Goal: Connect with others: Connect with others

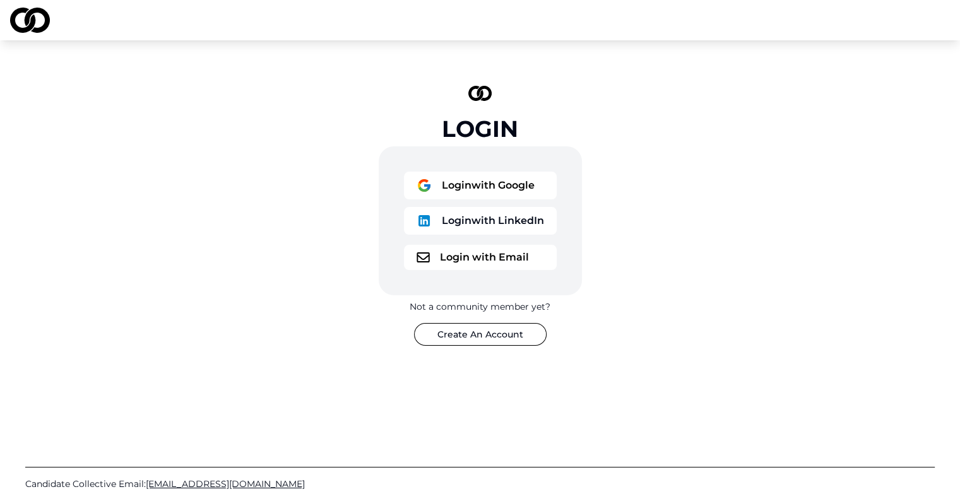
click at [447, 191] on button "Login with Google" at bounding box center [480, 186] width 153 height 28
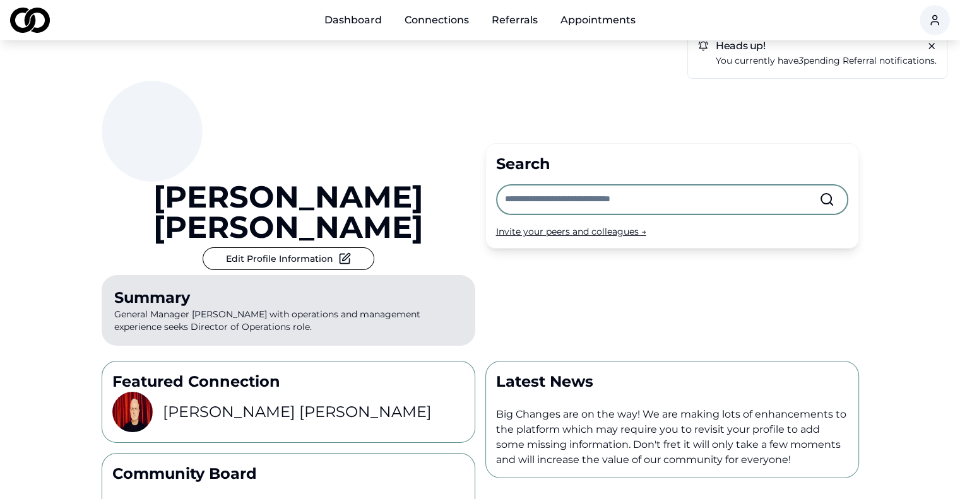
click at [747, 58] on span "You currently have 3 pending referral notifications." at bounding box center [825, 60] width 221 height 11
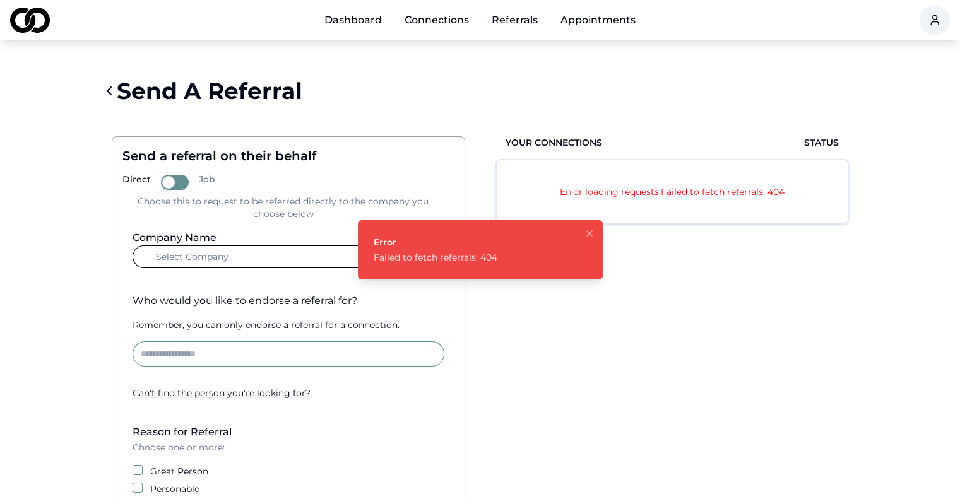
click at [588, 229] on icon "Notifications (F8)" at bounding box center [589, 233] width 10 height 10
click at [368, 25] on link "Dashboard" at bounding box center [353, 20] width 78 height 25
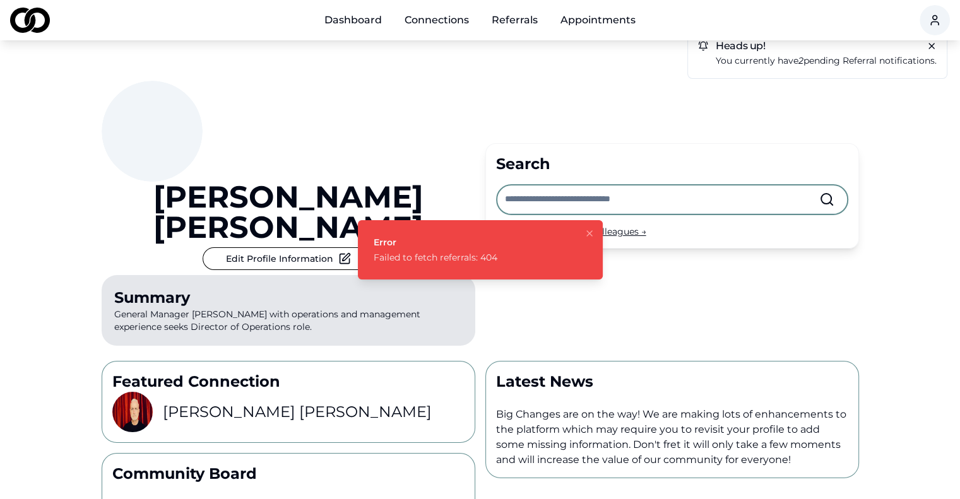
click at [664, 254] on div "[PERSON_NAME] Edit Profile Information Summary General Manager [PERSON_NAME] wi…" at bounding box center [480, 195] width 757 height 310
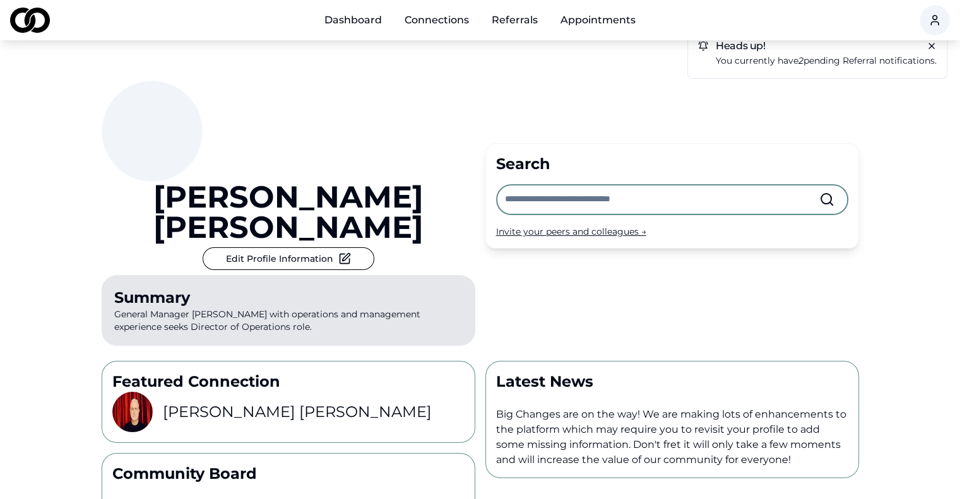
click at [867, 55] on span "referral" at bounding box center [859, 60] width 34 height 11
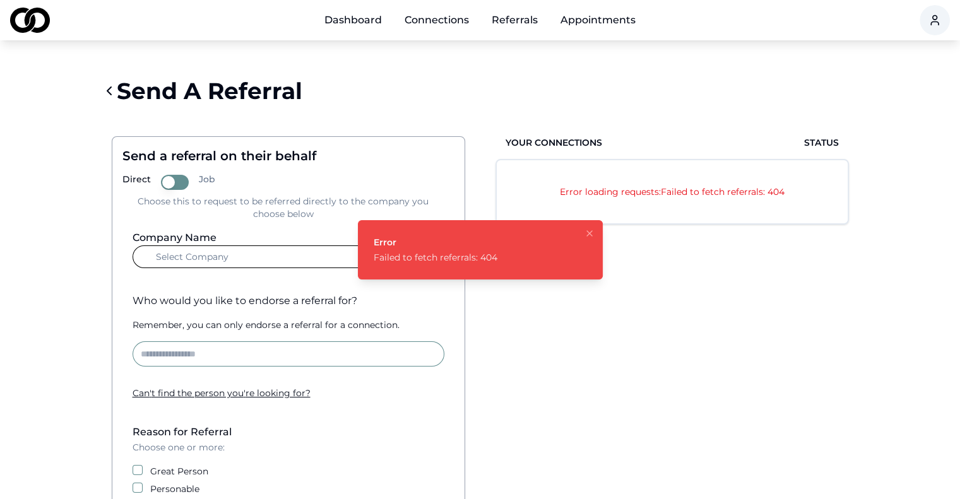
click at [587, 234] on icon "Notifications (F8)" at bounding box center [589, 233] width 10 height 10
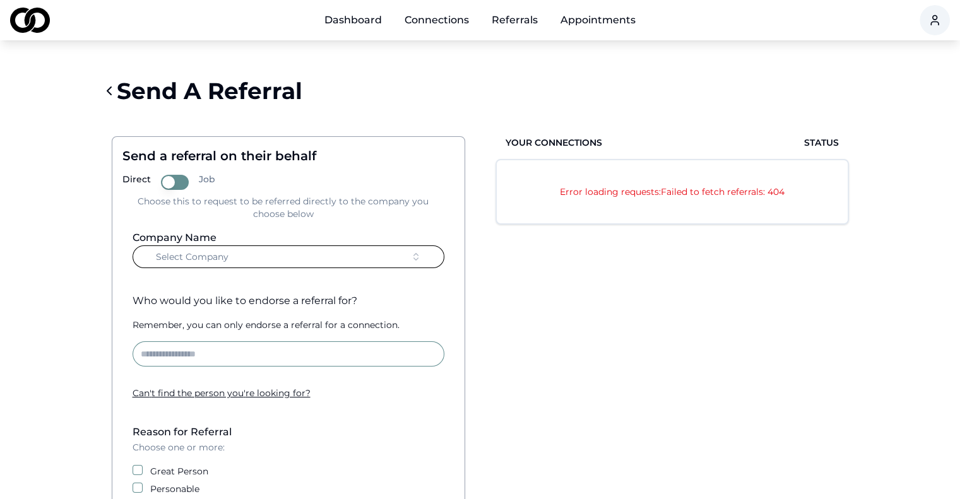
click at [536, 320] on div "Your Connections Status Error loading requests: Failed to fetch referrals: 404" at bounding box center [671, 390] width 373 height 549
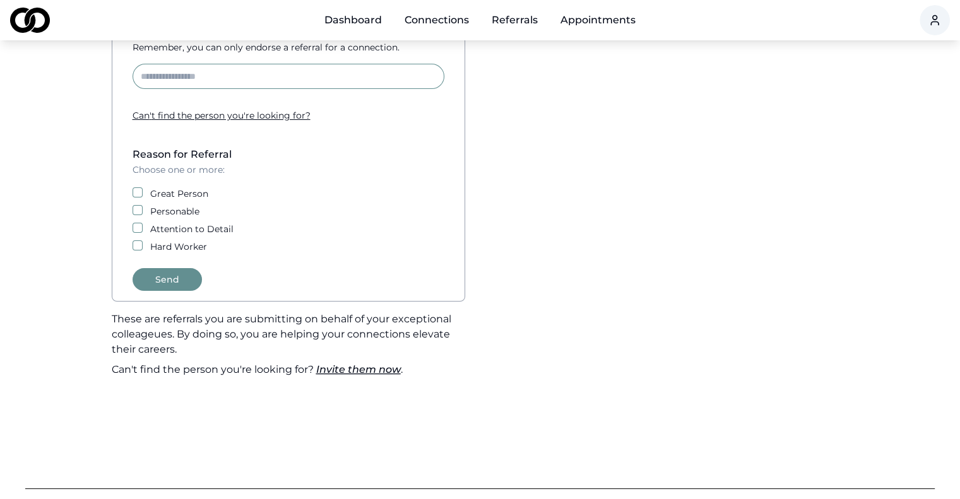
scroll to position [303, 0]
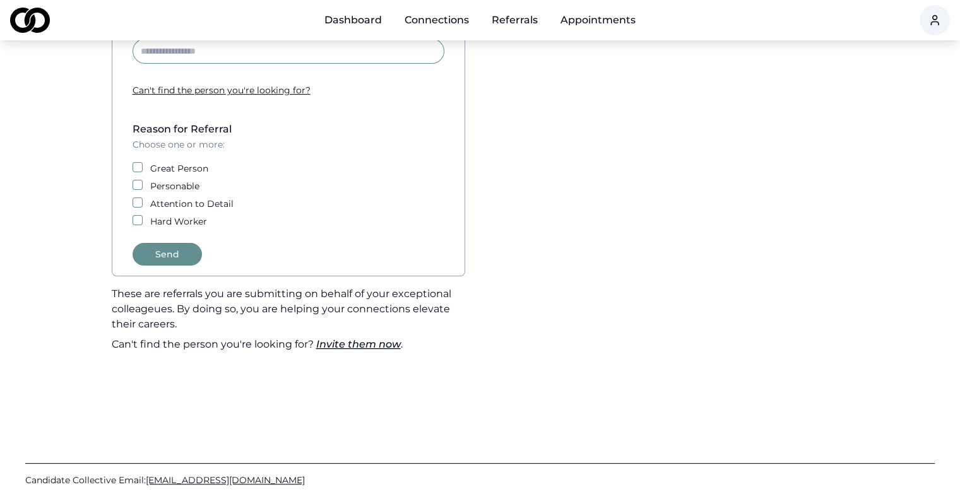
click at [536, 320] on div "Your Connections Status Error loading requests: Failed to fetch referrals: 404" at bounding box center [671, 87] width 373 height 549
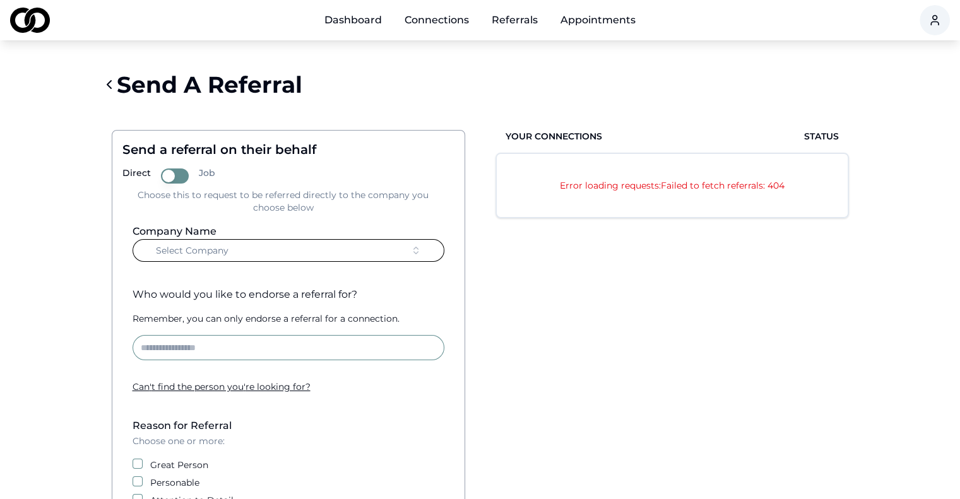
scroll to position [0, 0]
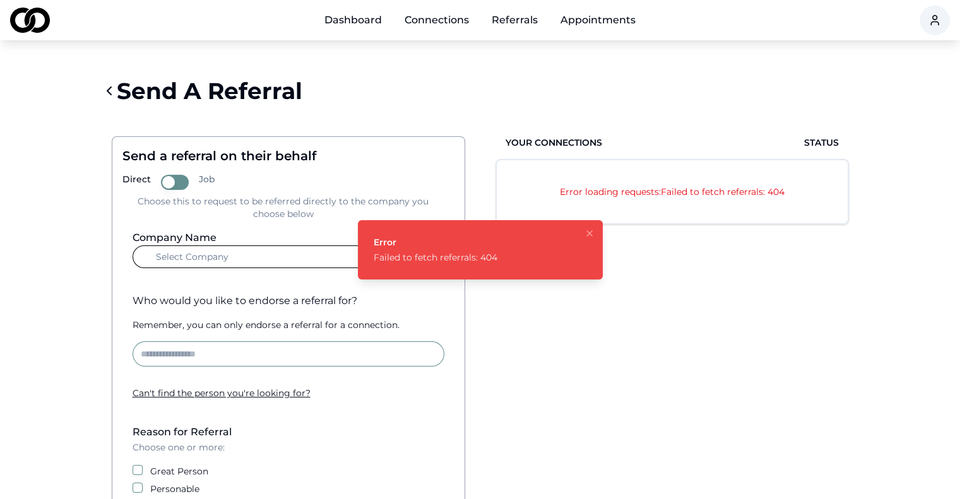
click at [436, 15] on link "Connections" at bounding box center [436, 20] width 85 height 25
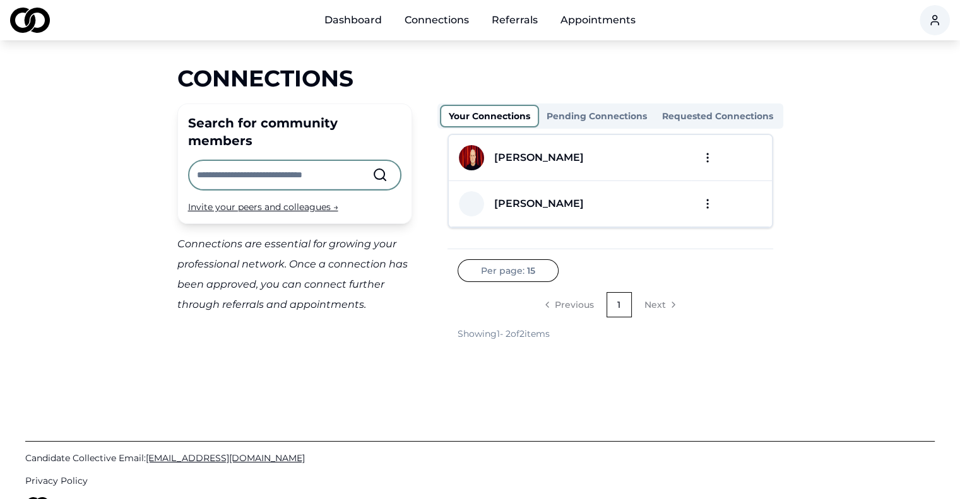
click at [580, 112] on button "Pending Connections" at bounding box center [596, 116] width 115 height 20
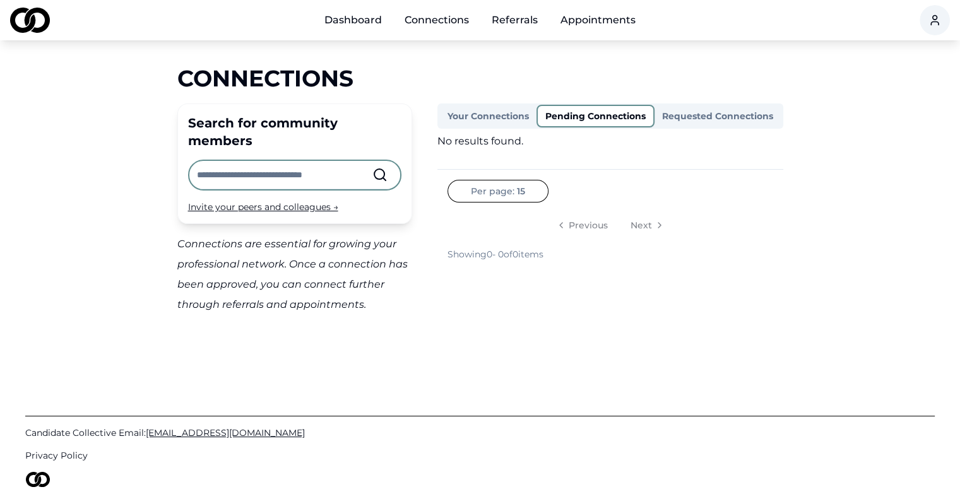
click at [664, 121] on button "Requested Connections" at bounding box center [717, 116] width 126 height 20
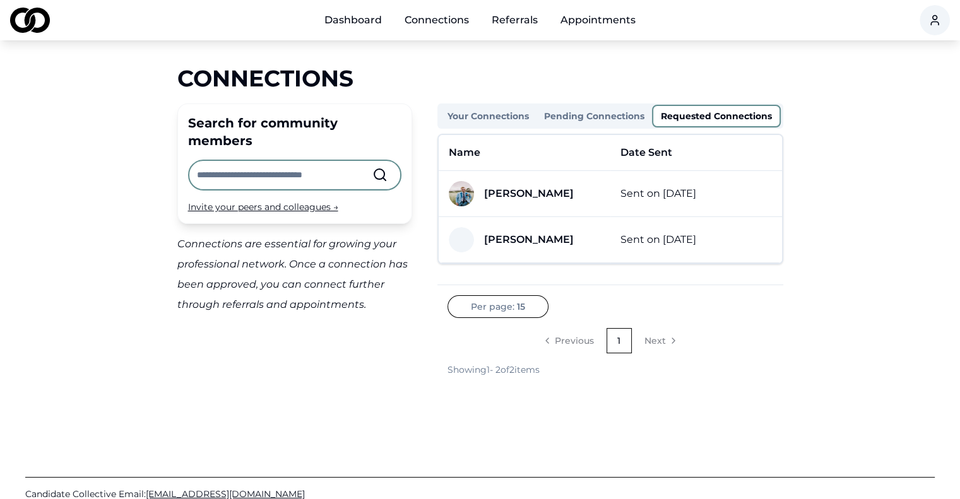
click at [295, 164] on input "text" at bounding box center [284, 175] width 175 height 28
click at [384, 121] on div "Search for community members" at bounding box center [294, 131] width 213 height 35
click at [312, 161] on input "text" at bounding box center [284, 175] width 175 height 28
type input "*"
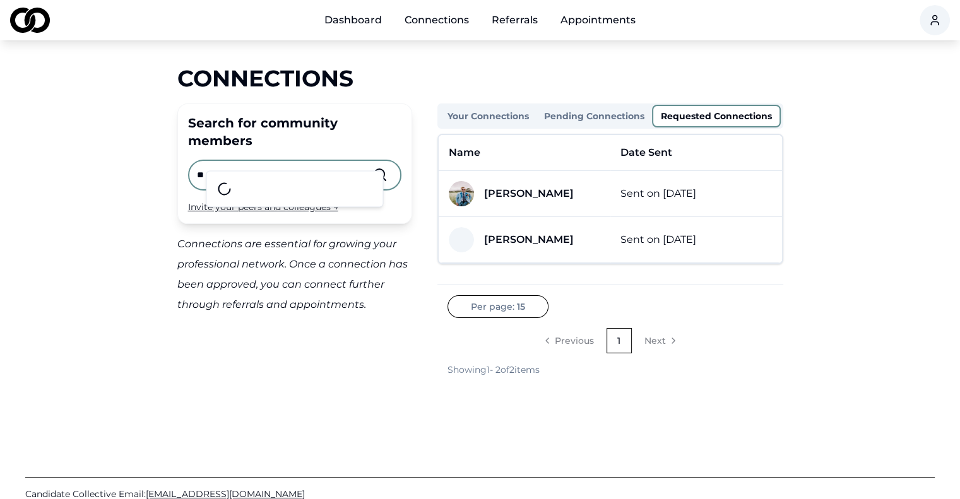
type input "*"
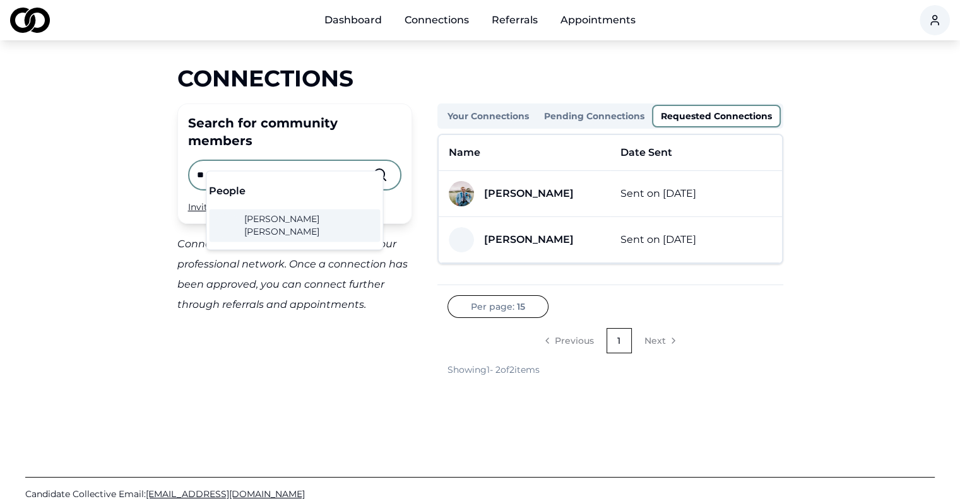
type input "*"
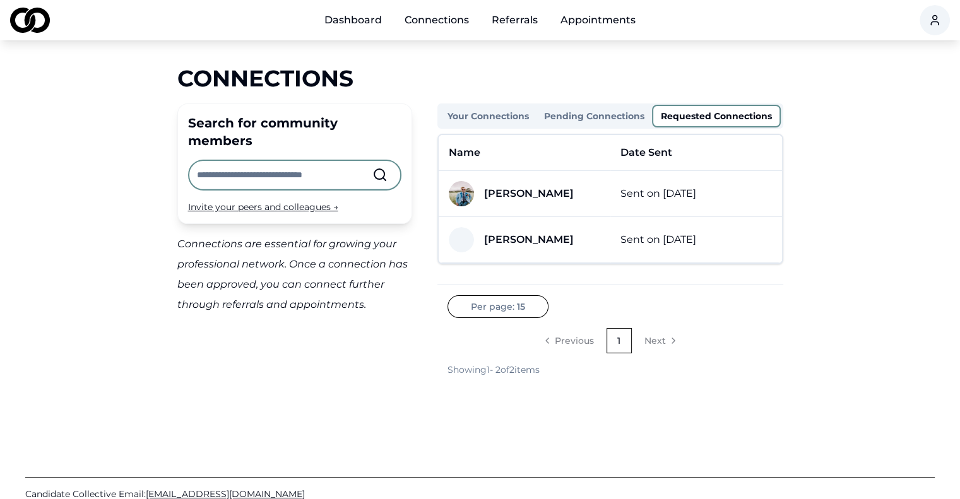
click at [451, 21] on link "Connections" at bounding box center [436, 20] width 85 height 25
click at [526, 20] on link "Referrals" at bounding box center [514, 20] width 66 height 25
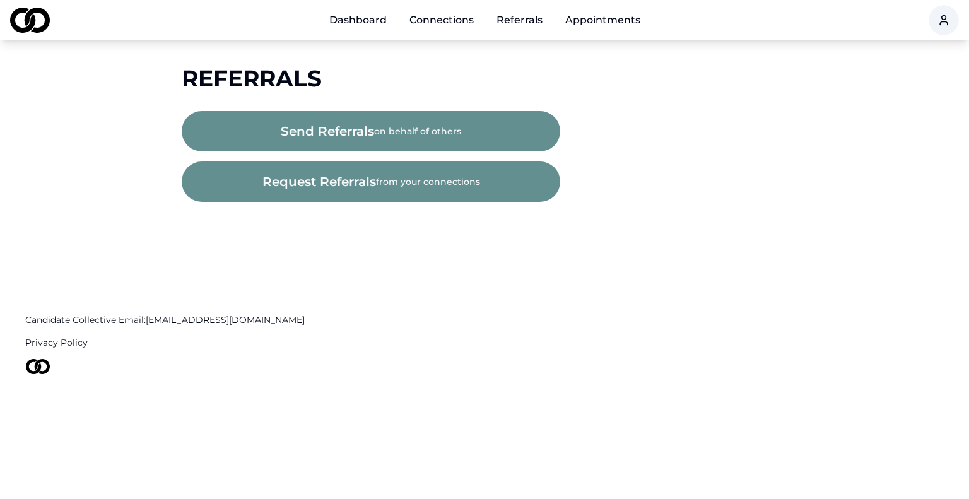
click at [427, 127] on button "send referrals on behalf of others" at bounding box center [371, 131] width 379 height 40
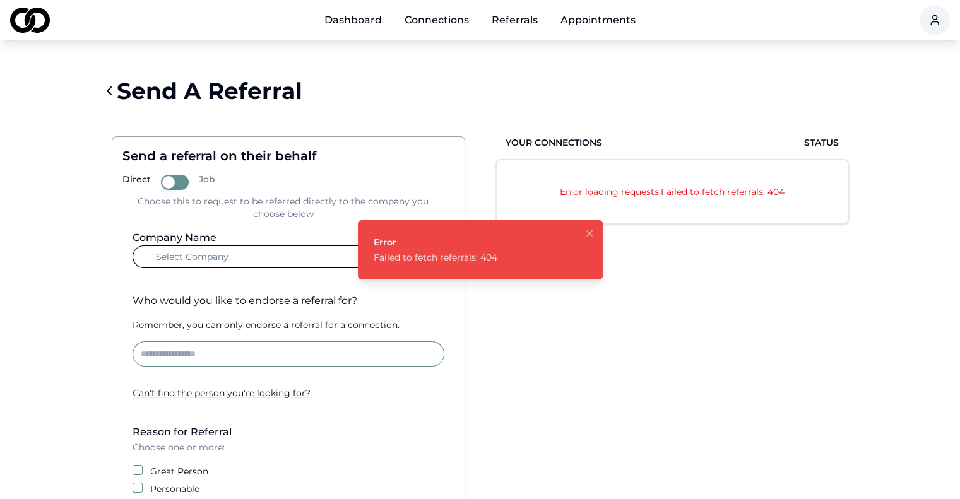
click at [586, 18] on link "Appointments" at bounding box center [597, 20] width 95 height 25
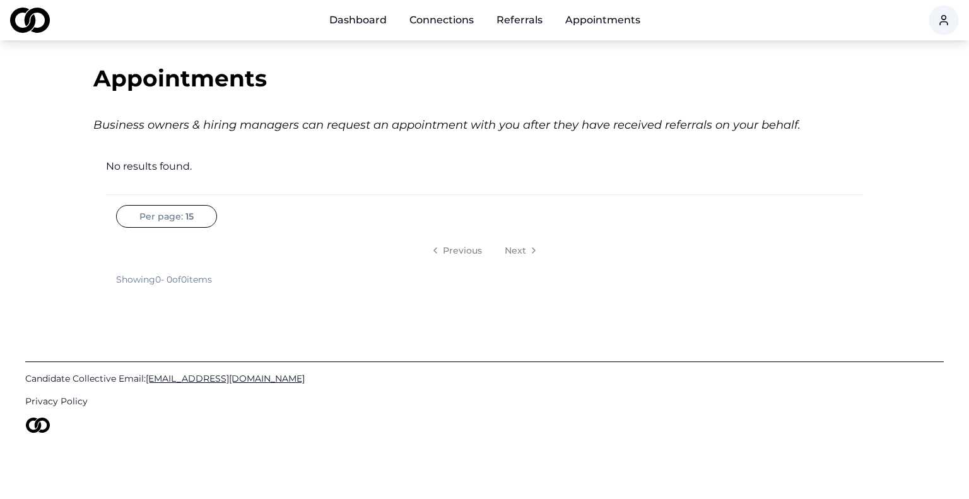
click at [441, 19] on link "Connections" at bounding box center [441, 20] width 85 height 25
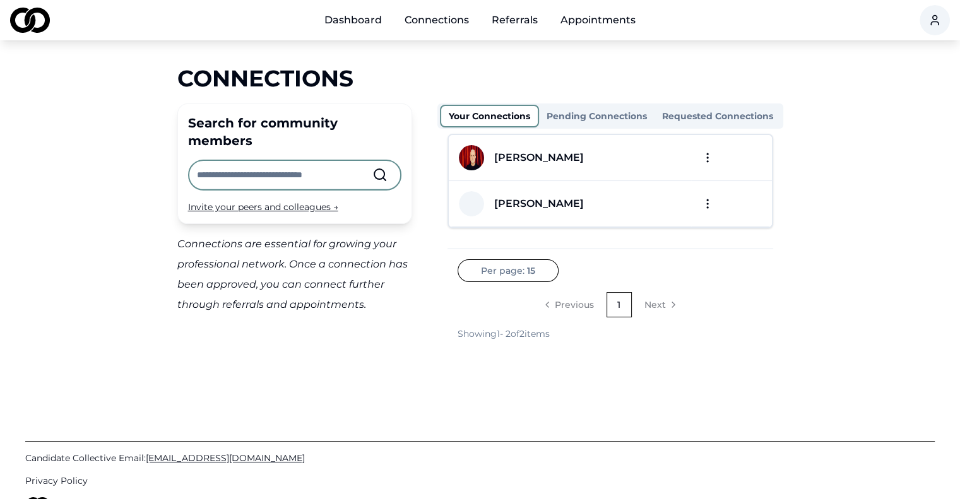
click at [508, 18] on link "Referrals" at bounding box center [514, 20] width 66 height 25
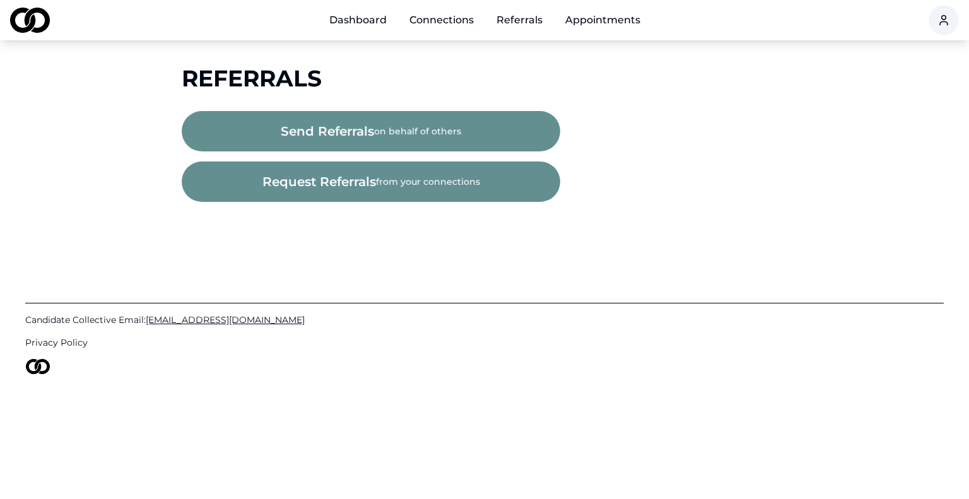
click at [361, 167] on button "request referrals from your connections" at bounding box center [371, 181] width 379 height 40
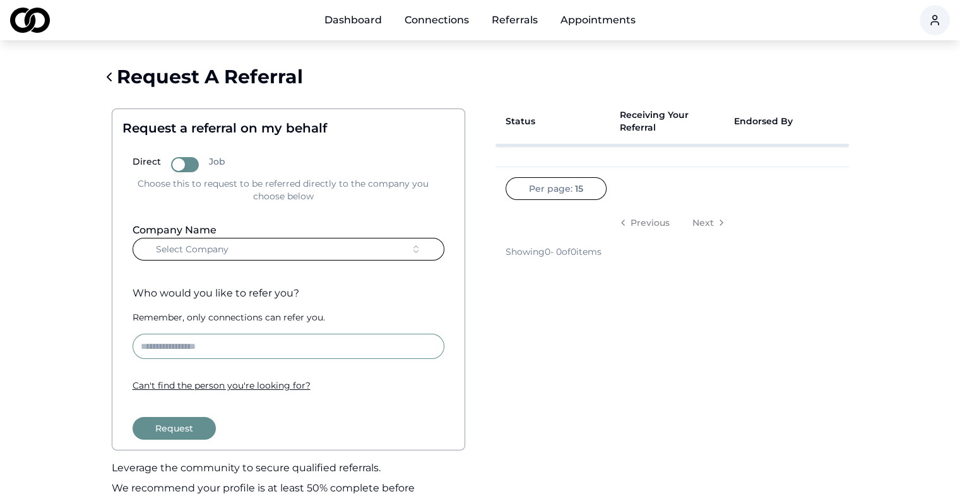
click at [426, 15] on link "Connections" at bounding box center [436, 20] width 85 height 25
